Goal: Book appointment/travel/reservation

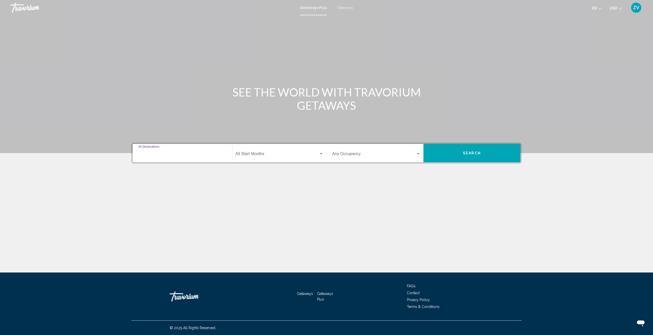
click at [153, 155] on input "Destination All Destinations" at bounding box center [182, 155] width 88 height 5
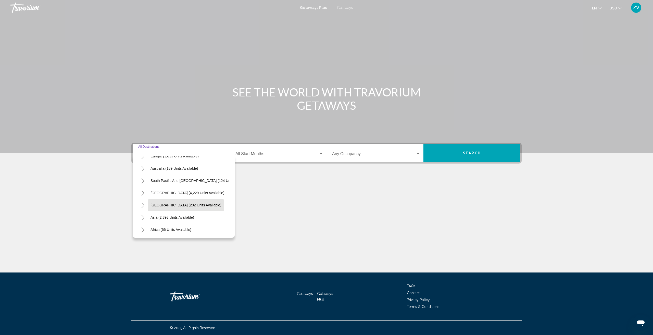
scroll to position [61, 0]
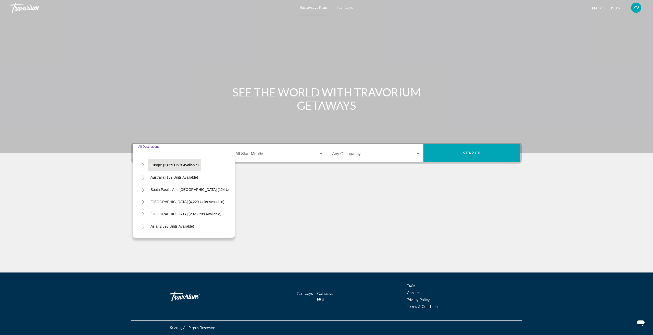
click at [164, 166] on span "Europe (3,639 units available)" at bounding box center [174, 165] width 48 height 4
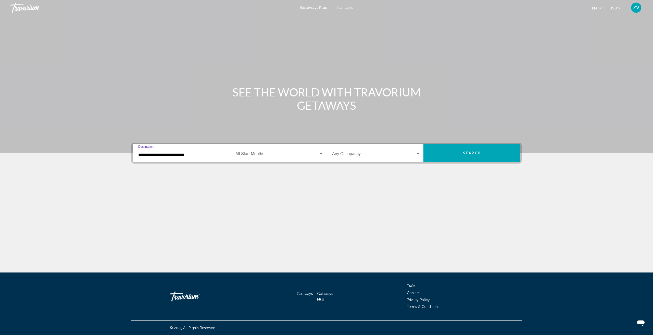
click at [154, 154] on input "**********" at bounding box center [182, 155] width 88 height 5
click at [142, 202] on icon "Toggle Asia (2,393 units available)" at bounding box center [143, 204] width 4 height 5
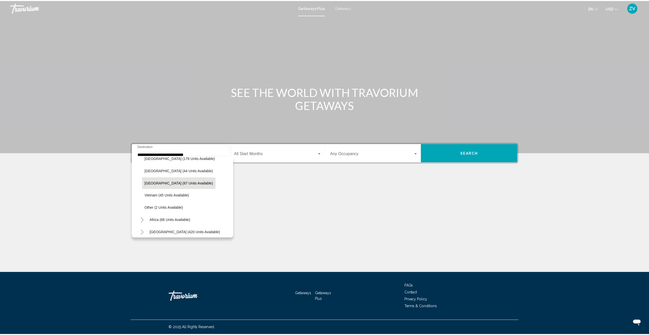
scroll to position [466, 0]
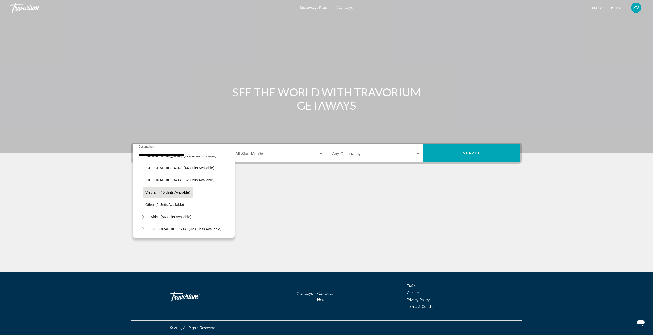
click at [154, 190] on span "Vietnam (45 units available)" at bounding box center [167, 192] width 45 height 4
type input "**********"
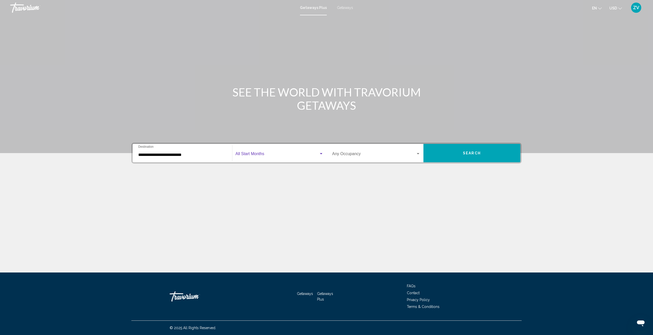
click at [322, 153] on div "Search widget" at bounding box center [321, 154] width 5 height 4
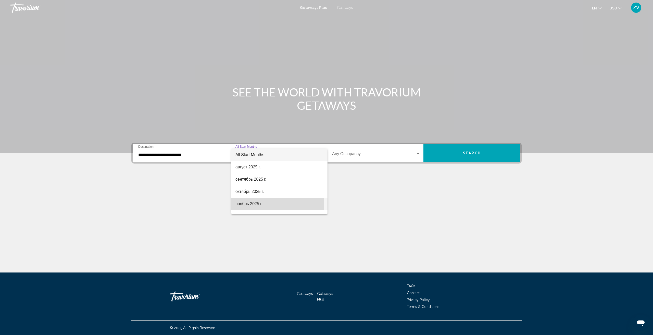
click at [253, 204] on span "ноябрь 2025 г." at bounding box center [279, 204] width 88 height 12
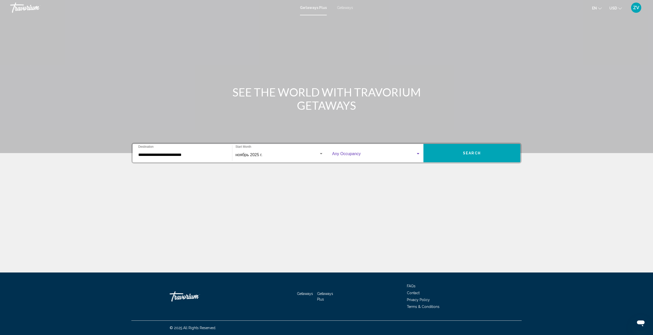
click at [418, 153] on div "Search widget" at bounding box center [418, 153] width 3 height 1
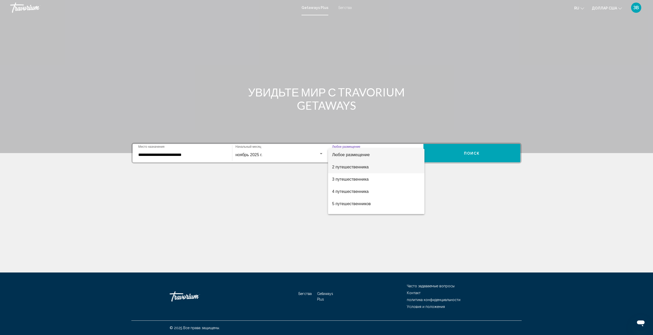
click at [356, 166] on font "2 путешественника" at bounding box center [350, 167] width 36 height 4
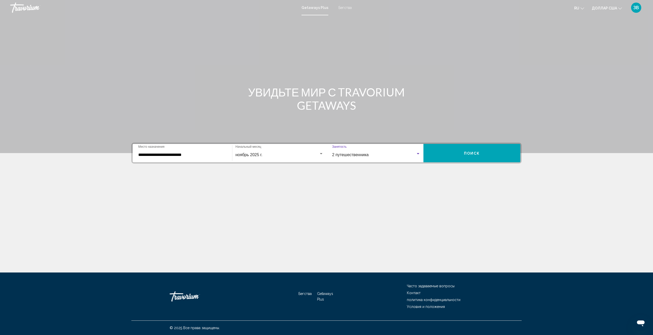
click at [465, 154] on font "Поиск" at bounding box center [472, 153] width 16 height 4
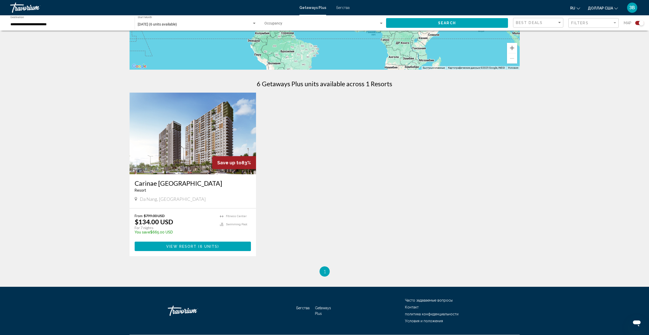
scroll to position [128, 0]
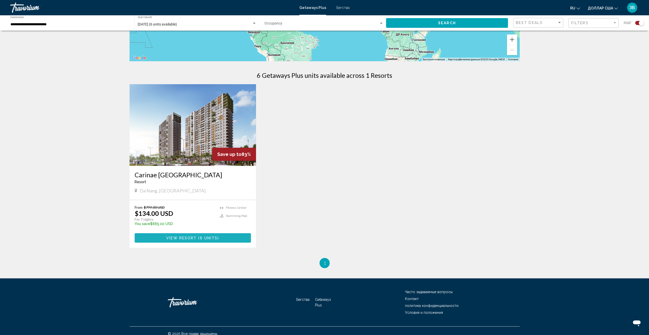
click at [177, 238] on span "View Resort" at bounding box center [181, 238] width 30 height 4
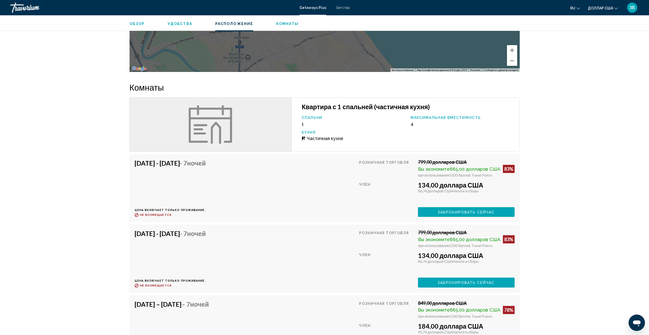
scroll to position [408, 0]
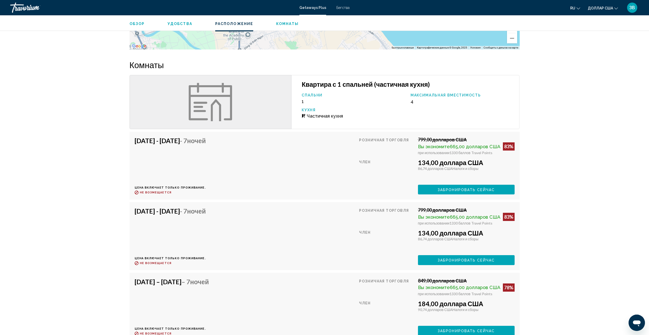
drag, startPoint x: 448, startPoint y: 264, endPoint x: 277, endPoint y: 230, distance: 175.0
click at [277, 231] on div "[DATE] - [DATE] - 7 ночей Цена включает только проживание. Refundable until : Н…" at bounding box center [325, 236] width 380 height 58
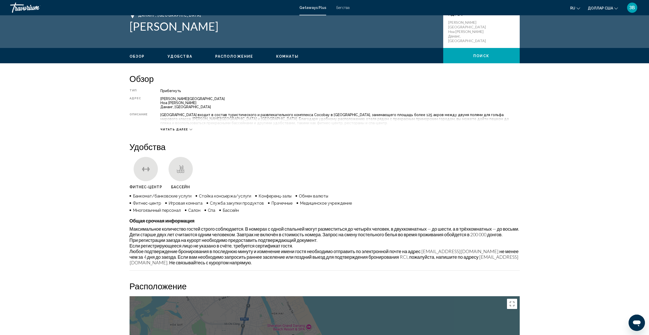
scroll to position [0, 0]
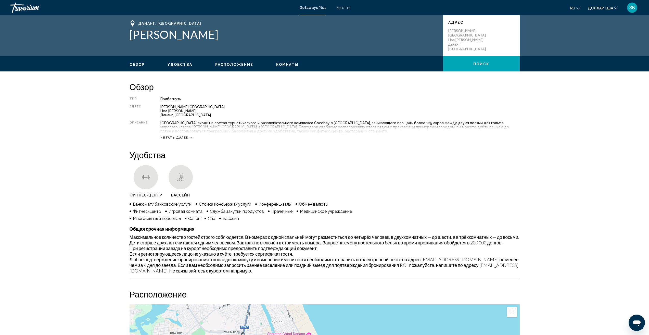
click at [179, 137] on font "Читать далее" at bounding box center [174, 137] width 28 height 3
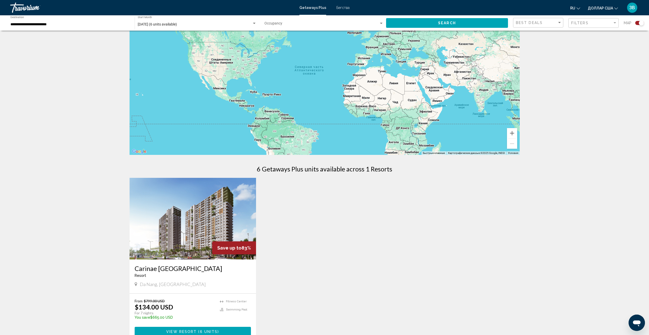
scroll to position [77, 0]
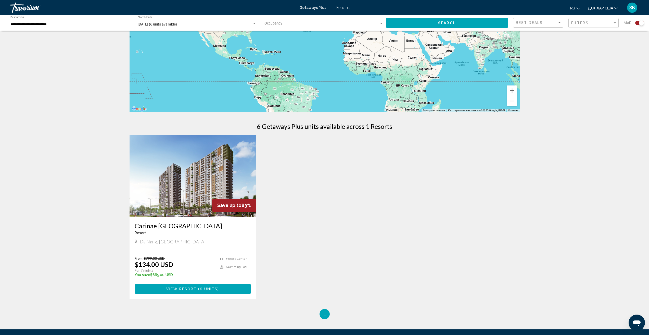
click at [180, 185] on img "Основное содержание" at bounding box center [193, 176] width 127 height 82
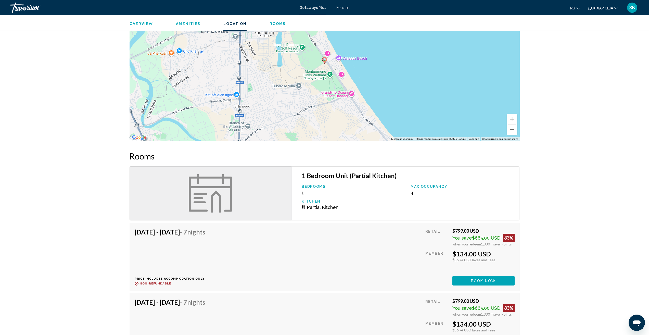
scroll to position [230, 0]
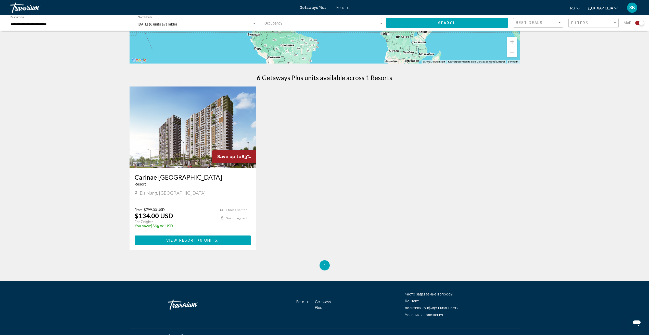
scroll to position [128, 0]
